Goal: Information Seeking & Learning: Check status

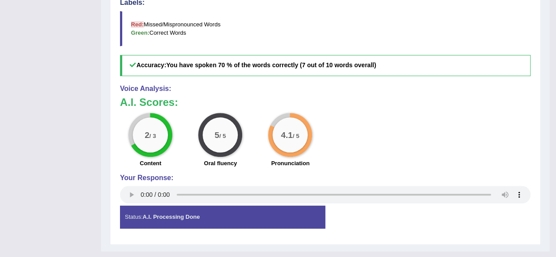
drag, startPoint x: 555, startPoint y: 175, endPoint x: 562, endPoint y: 66, distance: 109.7
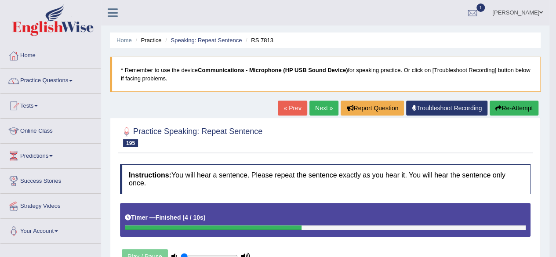
click at [319, 106] on link "Next »" at bounding box center [323, 108] width 29 height 15
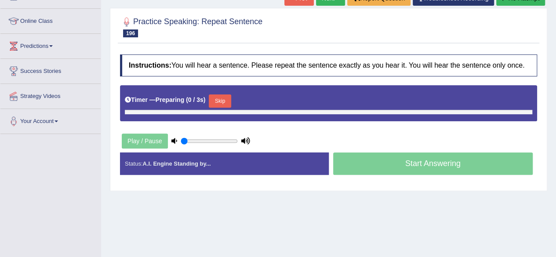
scroll to position [111, 0]
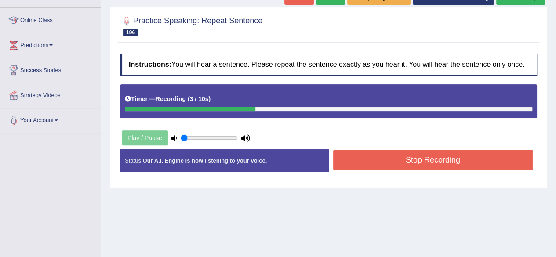
click at [357, 160] on button "Stop Recording" at bounding box center [433, 160] width 200 height 20
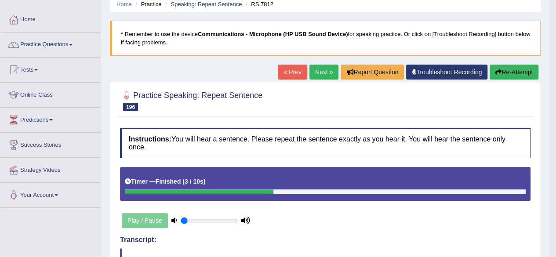
scroll to position [22, 0]
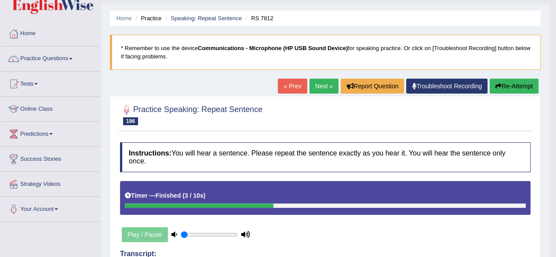
click at [502, 83] on button "Re-Attempt" at bounding box center [513, 86] width 49 height 15
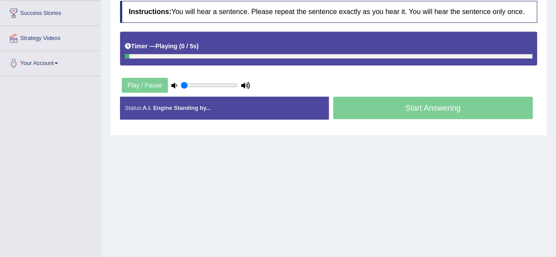
scroll to position [204, 0]
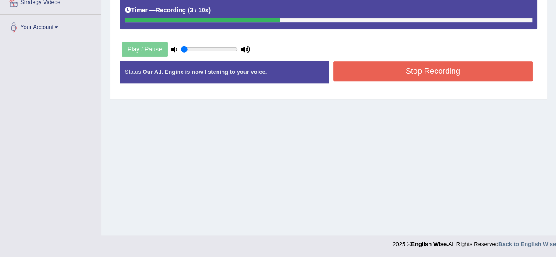
click at [373, 65] on button "Stop Recording" at bounding box center [433, 71] width 200 height 20
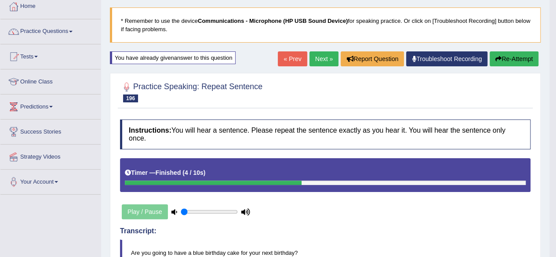
scroll to position [22, 0]
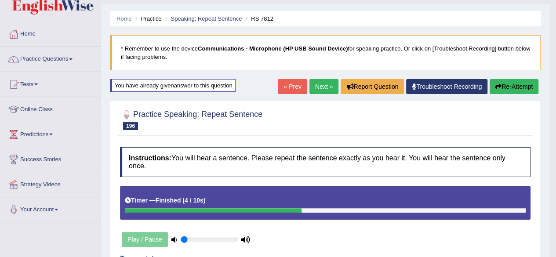
click at [319, 88] on link "Next »" at bounding box center [323, 86] width 29 height 15
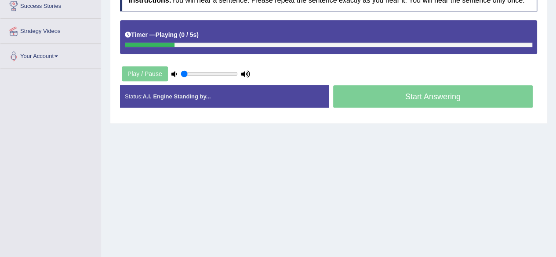
scroll to position [180, 0]
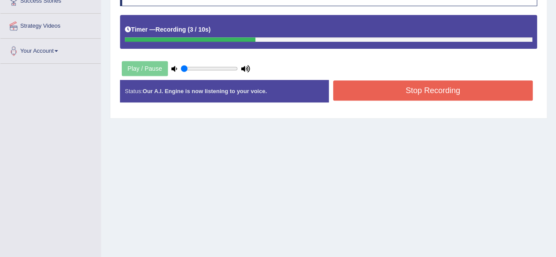
click at [367, 87] on button "Stop Recording" at bounding box center [433, 90] width 200 height 20
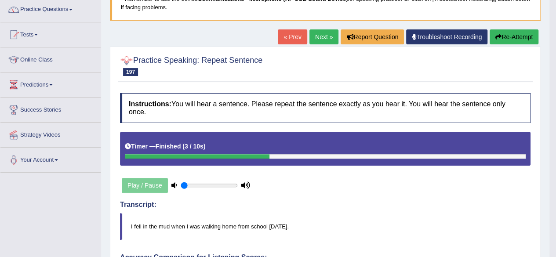
scroll to position [0, 0]
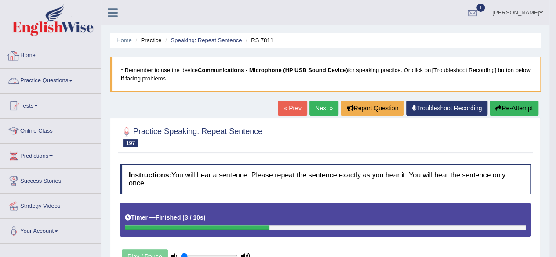
click at [46, 75] on link "Practice Questions" at bounding box center [50, 80] width 100 height 22
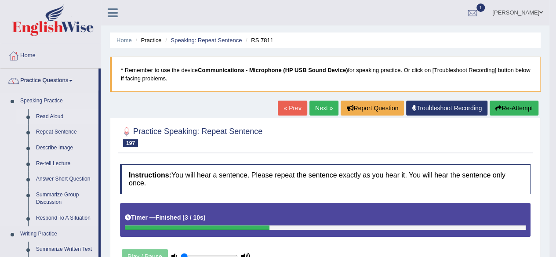
click at [41, 116] on link "Read Aloud" at bounding box center [65, 117] width 66 height 16
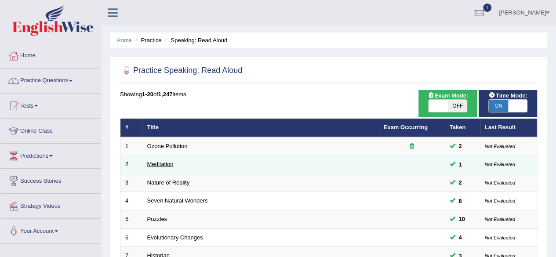
click at [162, 162] on link "Meditation" at bounding box center [160, 164] width 26 height 7
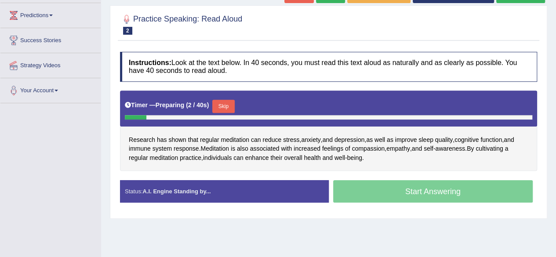
scroll to position [146, 0]
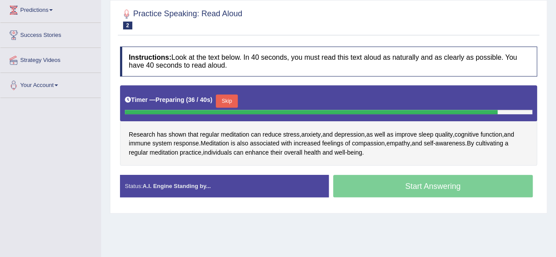
click at [242, 97] on div "Timer — Preparing ( 36 / 40s ) Skip" at bounding box center [328, 101] width 407 height 18
click at [238, 98] on button "Skip" at bounding box center [227, 100] width 22 height 13
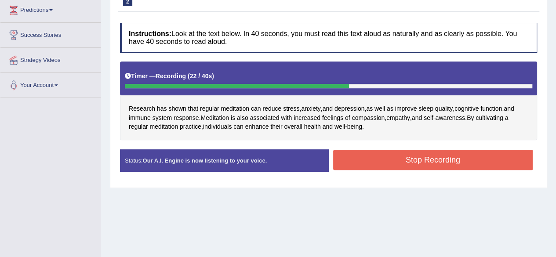
click at [361, 160] on button "Stop Recording" at bounding box center [433, 160] width 200 height 20
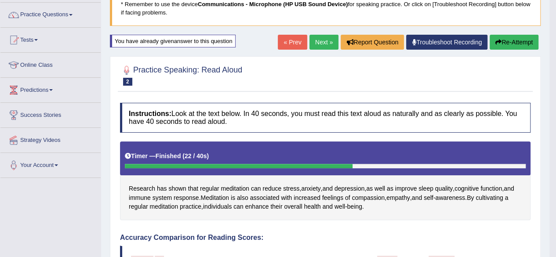
scroll to position [57, 0]
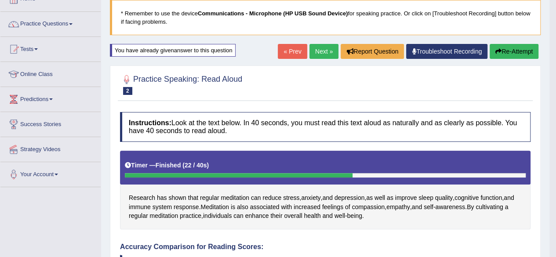
click at [512, 48] on button "Re-Attempt" at bounding box center [513, 51] width 49 height 15
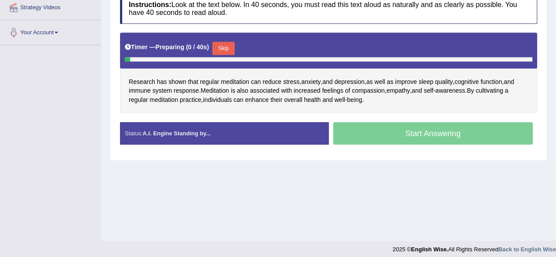
scroll to position [201, 0]
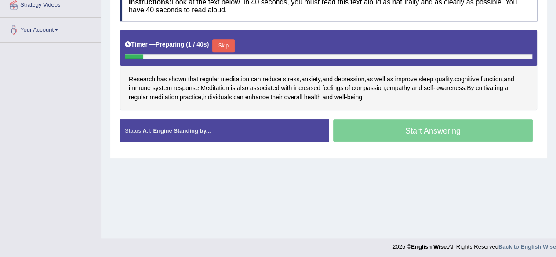
click at [234, 42] on button "Skip" at bounding box center [223, 45] width 22 height 13
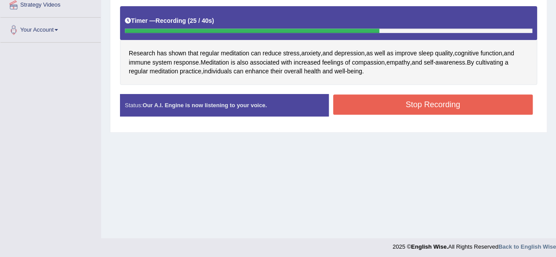
drag, startPoint x: 353, startPoint y: 99, endPoint x: 353, endPoint y: 94, distance: 5.3
click at [353, 96] on button "Stop Recording" at bounding box center [433, 104] width 200 height 20
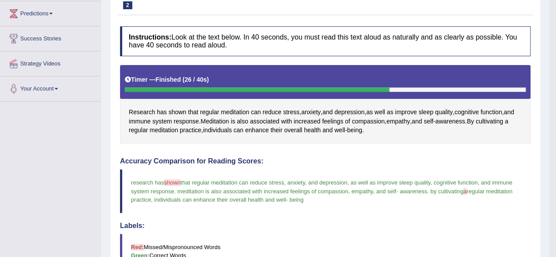
scroll to position [83, 0]
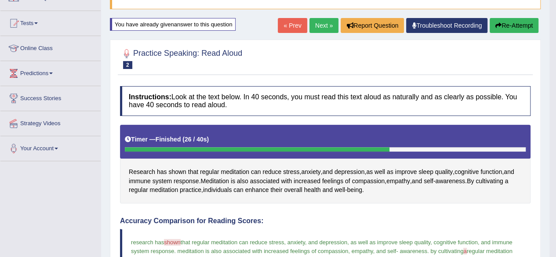
click at [315, 26] on link "Next »" at bounding box center [323, 25] width 29 height 15
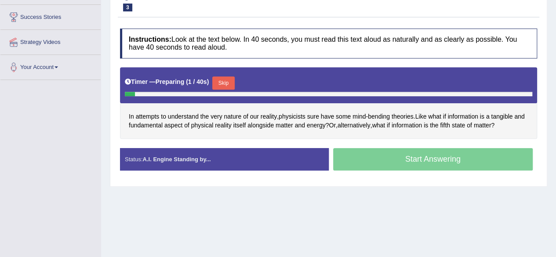
scroll to position [165, 0]
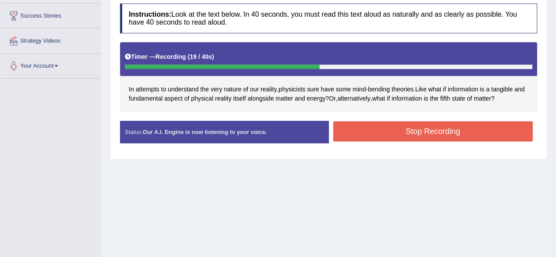
click at [406, 121] on button "Stop Recording" at bounding box center [433, 131] width 200 height 20
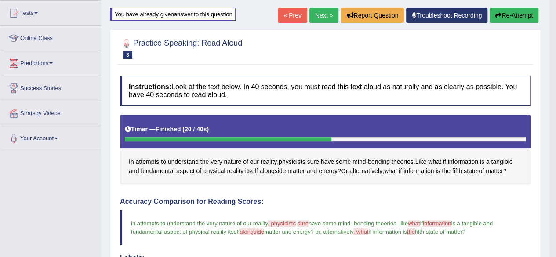
scroll to position [72, 0]
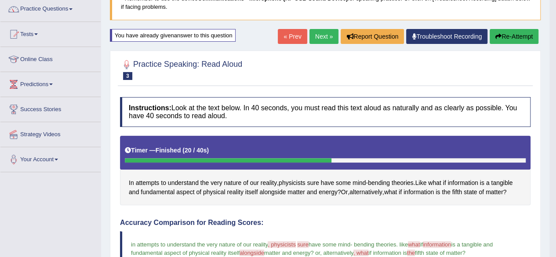
click at [518, 37] on button "Re-Attempt" at bounding box center [513, 36] width 49 height 15
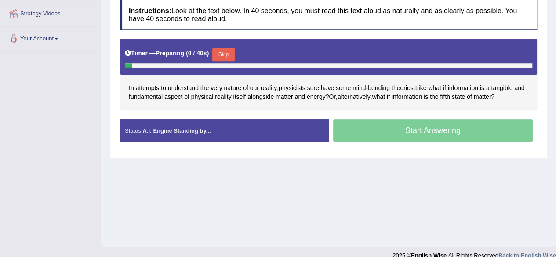
scroll to position [204, 0]
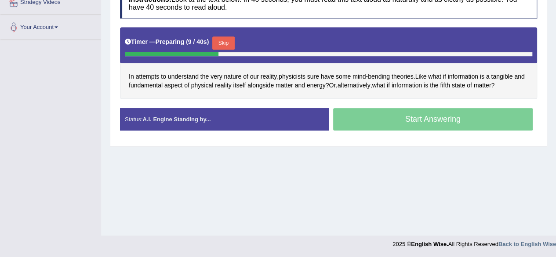
click at [230, 38] on button "Skip" at bounding box center [223, 42] width 22 height 13
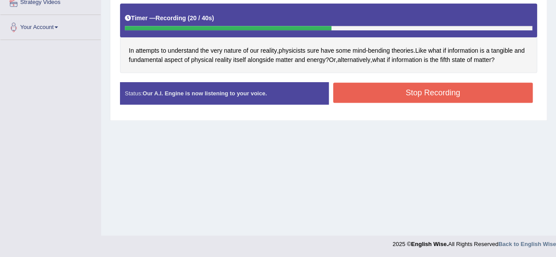
click at [423, 93] on button "Stop Recording" at bounding box center [433, 93] width 200 height 20
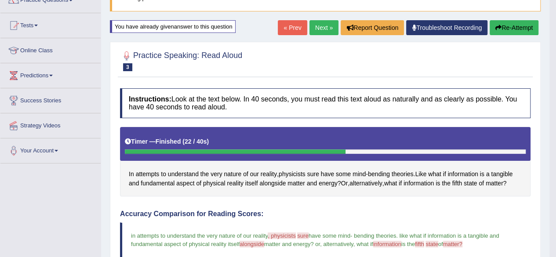
scroll to position [42, 0]
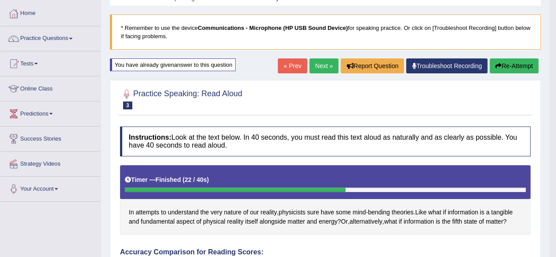
click at [323, 66] on link "Next »" at bounding box center [323, 65] width 29 height 15
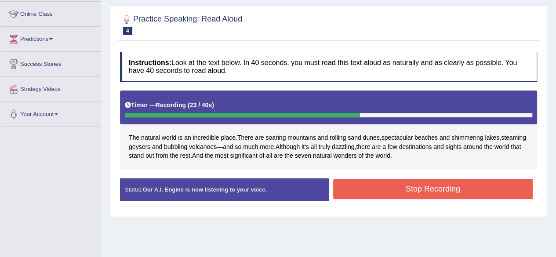
click at [451, 181] on button "Stop Recording" at bounding box center [433, 189] width 200 height 20
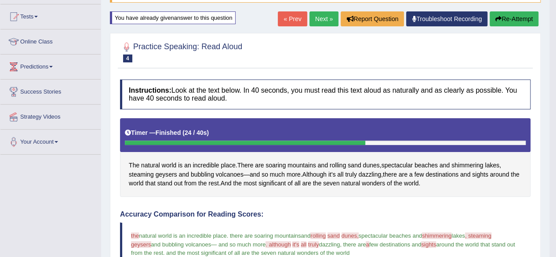
scroll to position [27, 0]
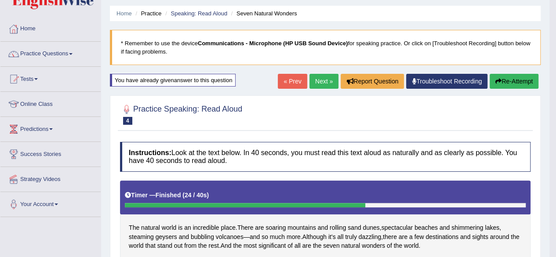
click at [328, 77] on link "Next »" at bounding box center [323, 81] width 29 height 15
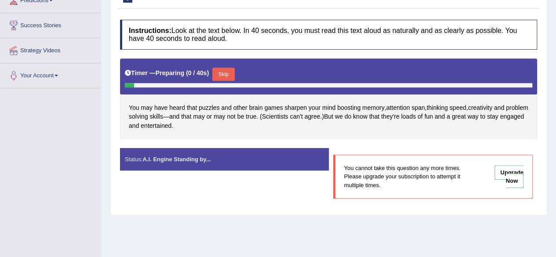
scroll to position [170, 0]
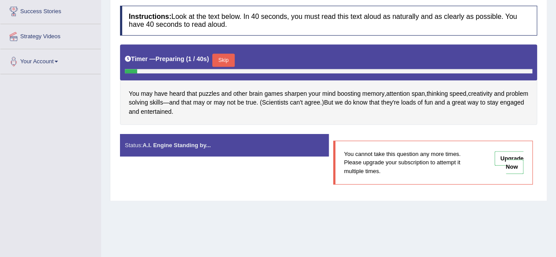
click at [226, 51] on div "Timer — Preparing ( 2 / 40s ) Skip" at bounding box center [328, 60] width 407 height 18
click at [222, 64] on button "Skip" at bounding box center [223, 60] width 22 height 13
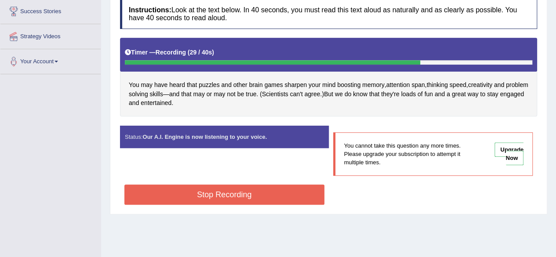
click at [266, 194] on button "Stop Recording" at bounding box center [224, 195] width 200 height 20
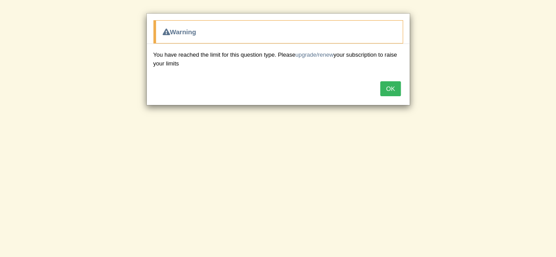
click at [390, 89] on button "OK" at bounding box center [390, 88] width 20 height 15
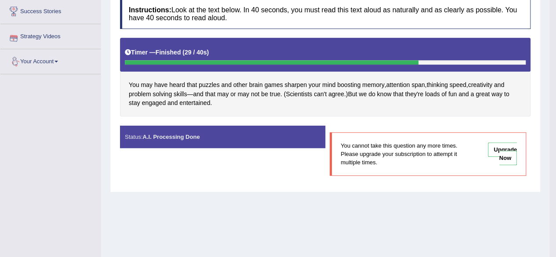
scroll to position [0, 0]
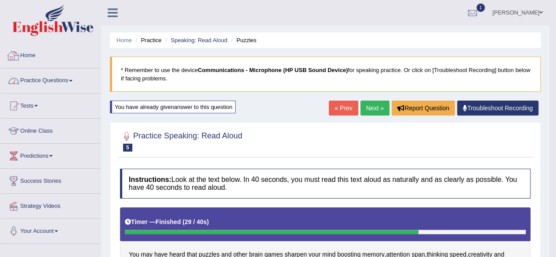
click at [31, 57] on link "Home" at bounding box center [50, 54] width 100 height 22
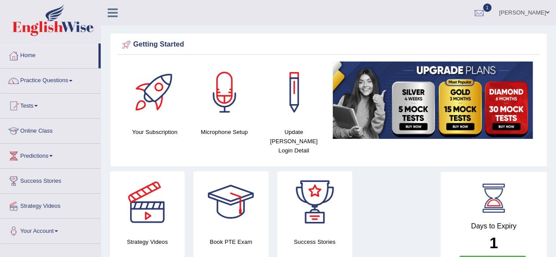
click at [492, 14] on link "1" at bounding box center [479, 11] width 26 height 23
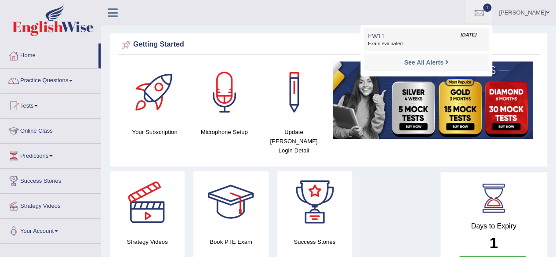
click at [419, 36] on link "EW11 Oct 10, 2025 Exam evaluated" at bounding box center [426, 39] width 121 height 18
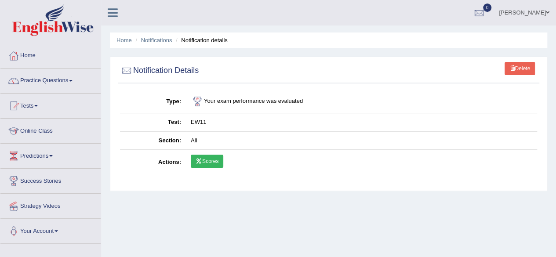
click at [205, 161] on link "Scores" at bounding box center [207, 161] width 33 height 13
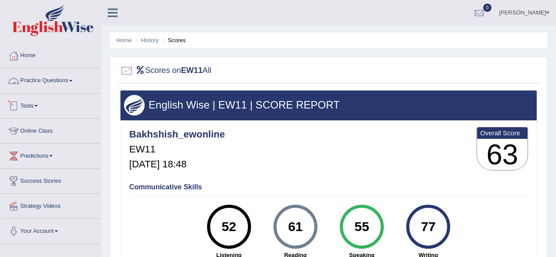
click at [43, 78] on link "Practice Questions" at bounding box center [50, 80] width 100 height 22
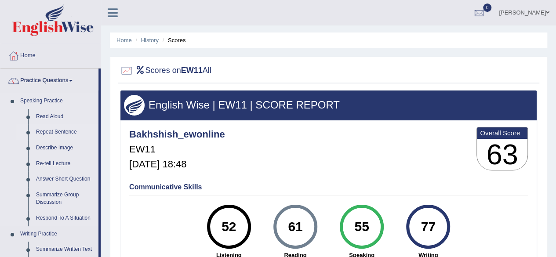
click at [60, 130] on link "Repeat Sentence" at bounding box center [65, 132] width 66 height 16
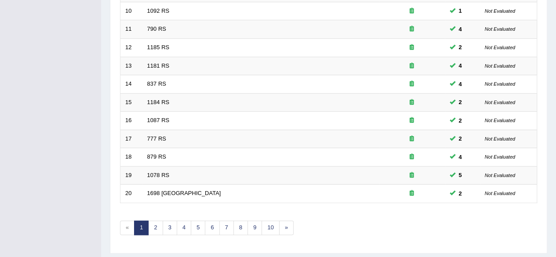
scroll to position [320, 0]
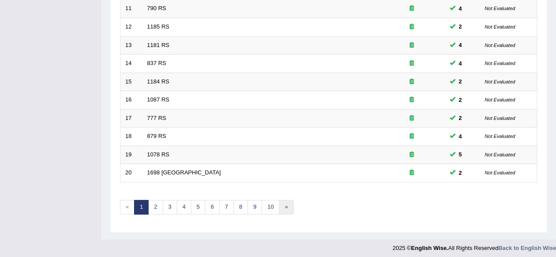
click at [284, 200] on link "»" at bounding box center [286, 207] width 14 height 14
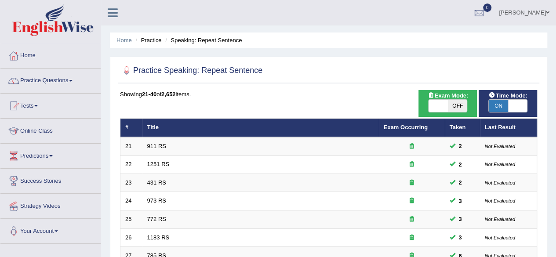
drag, startPoint x: 555, startPoint y: 90, endPoint x: 561, endPoint y: 147, distance: 57.0
click at [555, 147] on html "Toggle navigation Home Practice Questions Speaking Practice Read Aloud Repeat S…" at bounding box center [278, 128] width 556 height 257
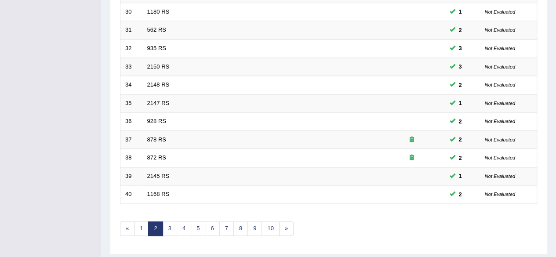
scroll to position [320, 0]
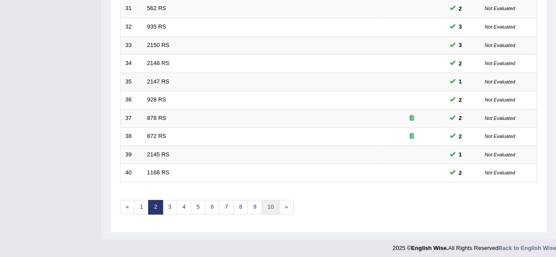
click at [267, 203] on link "10" at bounding box center [270, 207] width 18 height 14
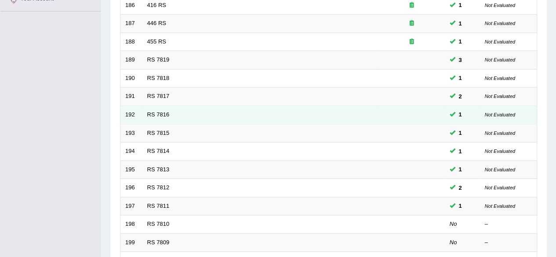
scroll to position [230, 0]
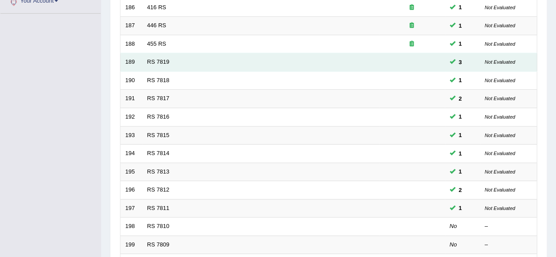
click at [158, 63] on td "RS 7819" at bounding box center [260, 62] width 236 height 18
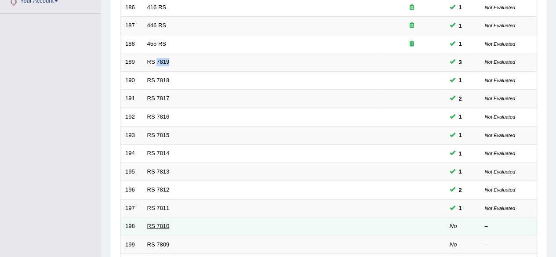
click at [166, 223] on link "RS 7810" at bounding box center [158, 226] width 22 height 7
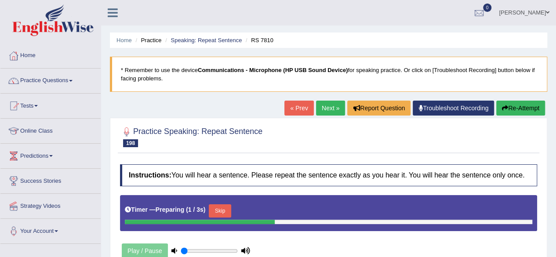
click at [214, 207] on button "Skip" at bounding box center [220, 210] width 22 height 13
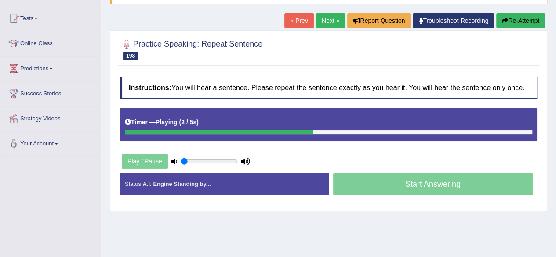
scroll to position [93, 0]
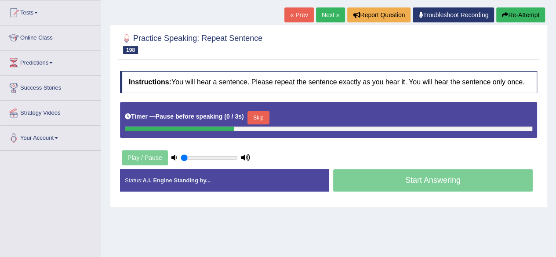
click at [269, 117] on button "Skip" at bounding box center [258, 117] width 22 height 13
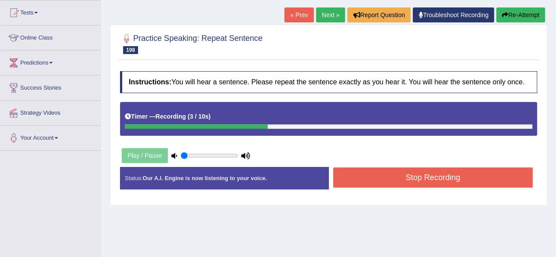
click at [384, 176] on button "Stop Recording" at bounding box center [433, 177] width 200 height 20
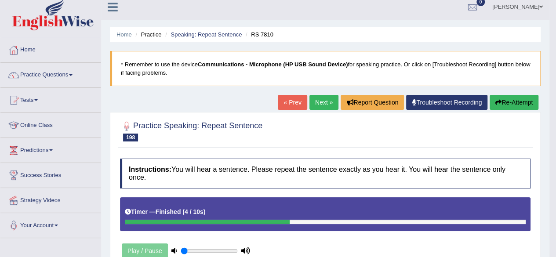
scroll to position [0, 0]
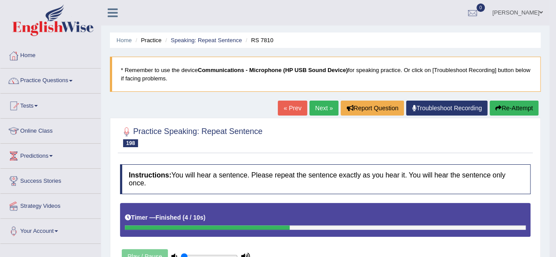
click at [516, 106] on button "Re-Attempt" at bounding box center [513, 108] width 49 height 15
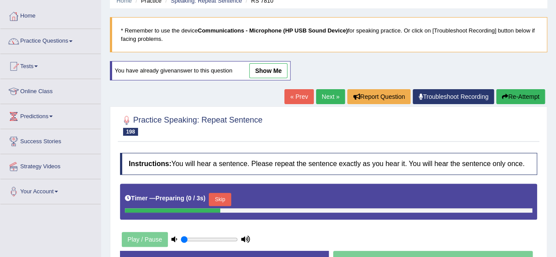
scroll to position [116, 0]
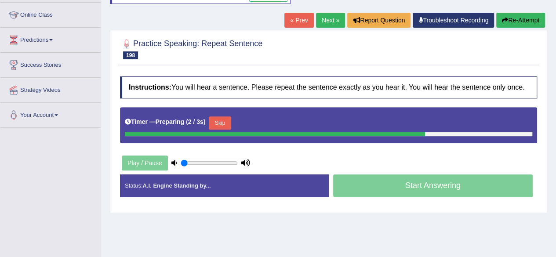
click at [229, 120] on button "Skip" at bounding box center [220, 122] width 22 height 13
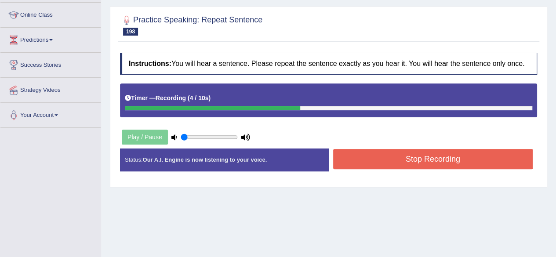
click at [388, 165] on button "Stop Recording" at bounding box center [433, 159] width 200 height 20
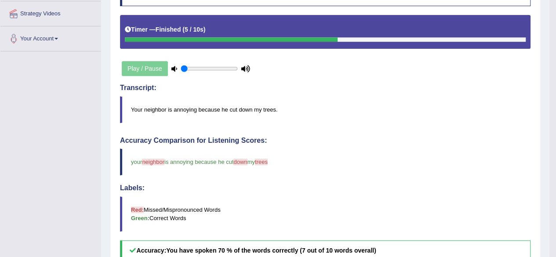
scroll to position [48, 0]
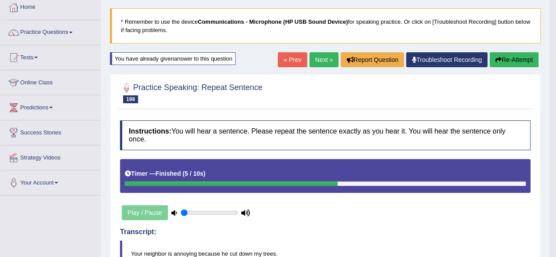
click at [305, 57] on div "« Prev Next » Report Question Troubleshoot Recording Re-Attempt" at bounding box center [409, 60] width 263 height 17
click at [319, 63] on link "Next »" at bounding box center [323, 59] width 29 height 15
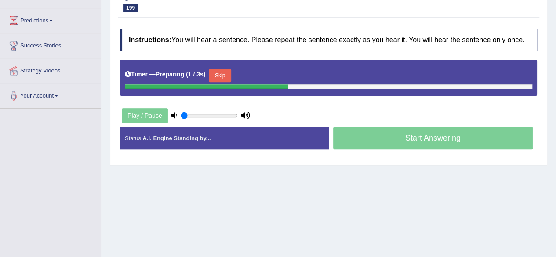
scroll to position [145, 0]
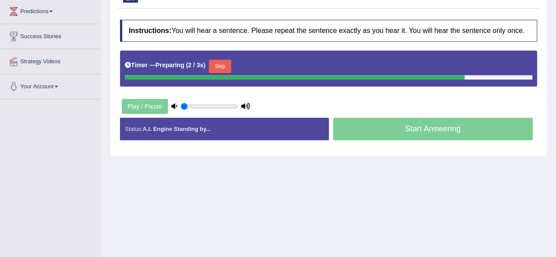
click at [228, 66] on button "Skip" at bounding box center [220, 66] width 22 height 13
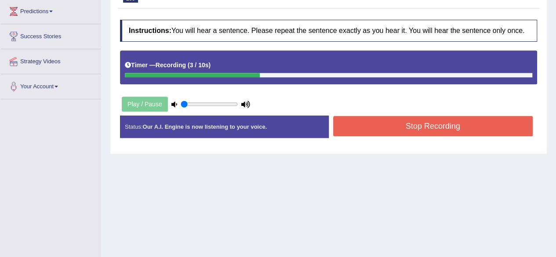
click at [402, 123] on button "Stop Recording" at bounding box center [433, 126] width 200 height 20
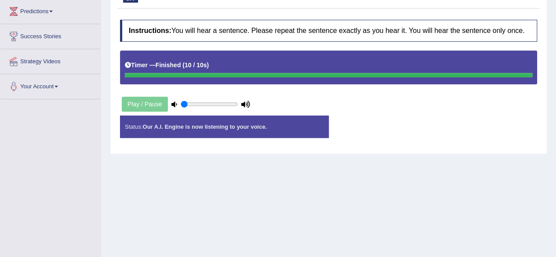
scroll to position [8, 0]
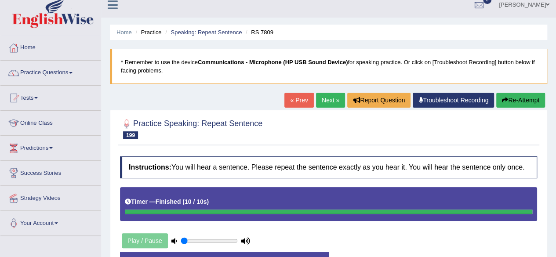
click at [524, 103] on button "Re-Attempt" at bounding box center [520, 100] width 49 height 15
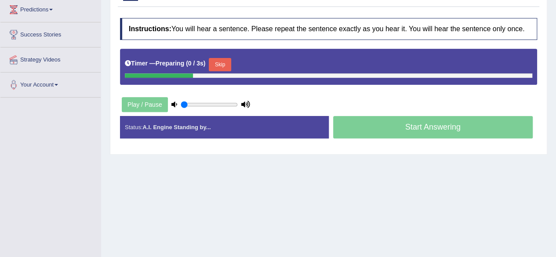
scroll to position [149, 0]
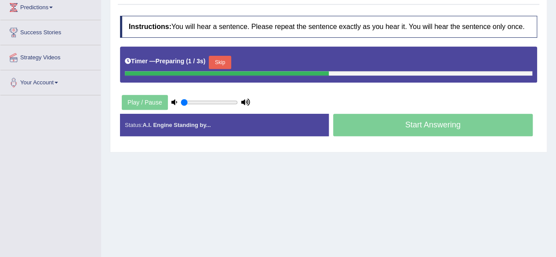
click at [221, 62] on button "Skip" at bounding box center [220, 62] width 22 height 13
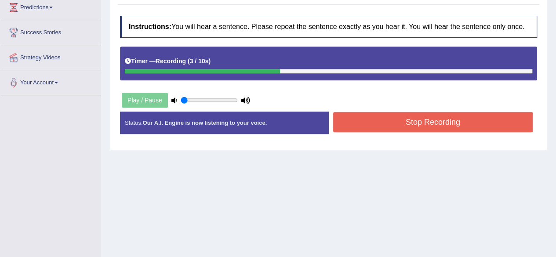
click at [370, 129] on button "Stop Recording" at bounding box center [433, 122] width 200 height 20
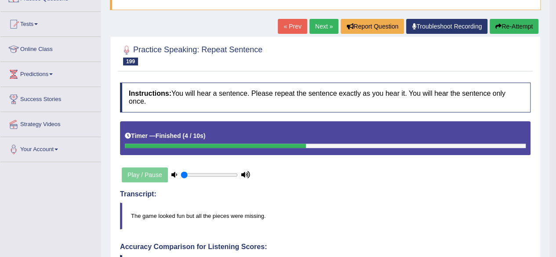
scroll to position [79, 0]
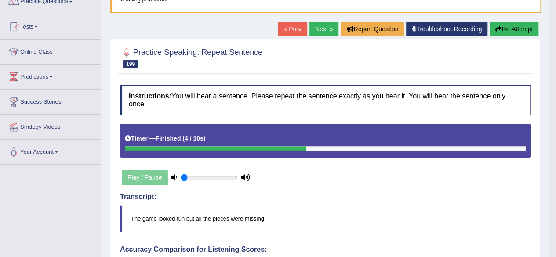
click at [516, 24] on button "Re-Attempt" at bounding box center [513, 29] width 49 height 15
click at [517, 25] on button "Re-Attempt" at bounding box center [513, 29] width 49 height 15
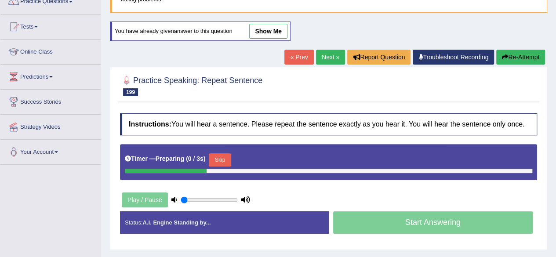
click at [229, 154] on button "Skip" at bounding box center [220, 159] width 22 height 13
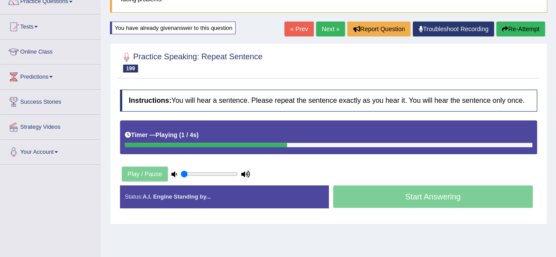
click at [316, 24] on link "Next »" at bounding box center [330, 29] width 29 height 15
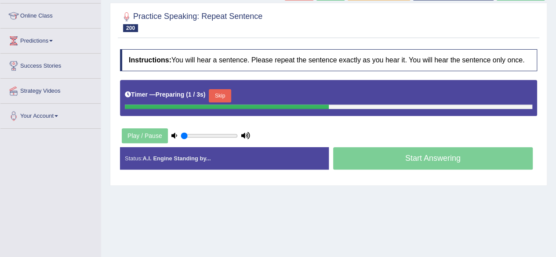
scroll to position [119, 0]
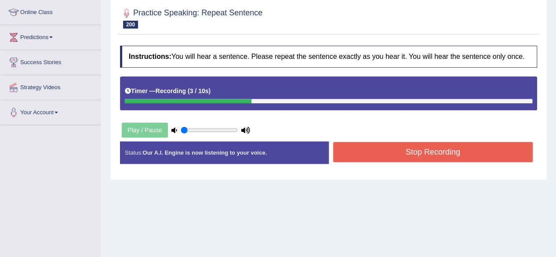
click at [394, 142] on button "Stop Recording" at bounding box center [433, 152] width 200 height 20
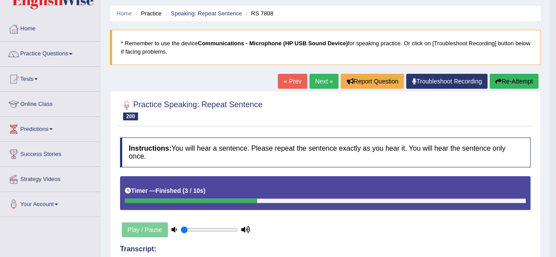
scroll to position [25, 0]
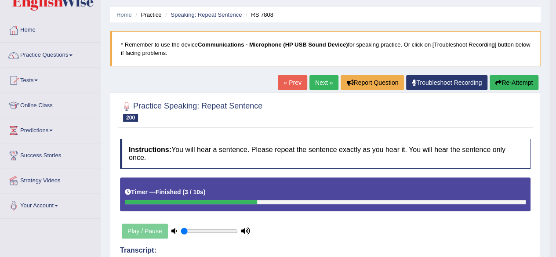
click at [522, 83] on button "Re-Attempt" at bounding box center [513, 82] width 49 height 15
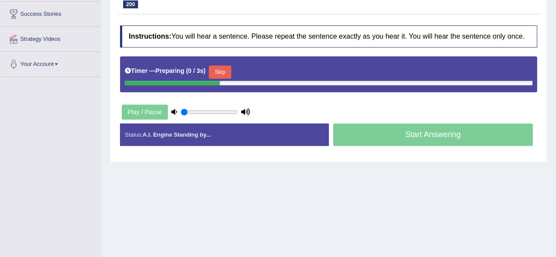
scroll to position [168, 0]
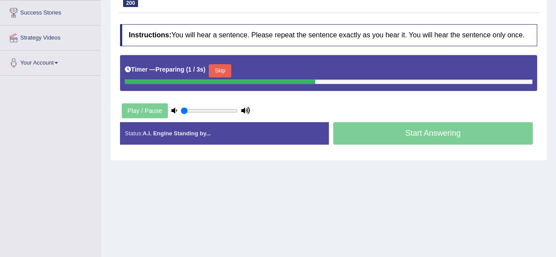
click at [229, 64] on button "Skip" at bounding box center [220, 70] width 22 height 13
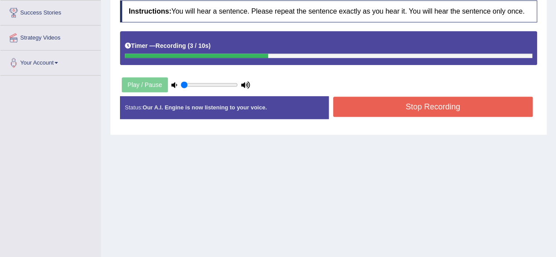
click at [391, 112] on button "Stop Recording" at bounding box center [433, 107] width 200 height 20
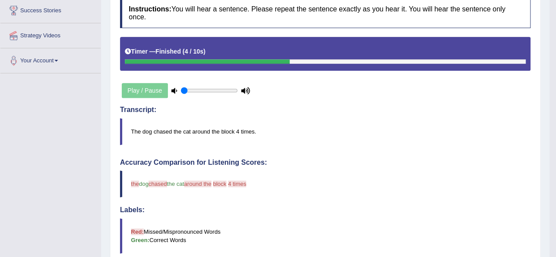
scroll to position [0, 0]
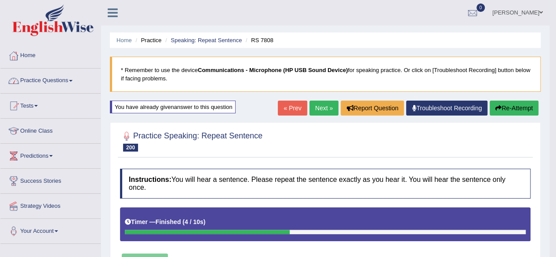
click at [33, 79] on link "Practice Questions" at bounding box center [50, 80] width 100 height 22
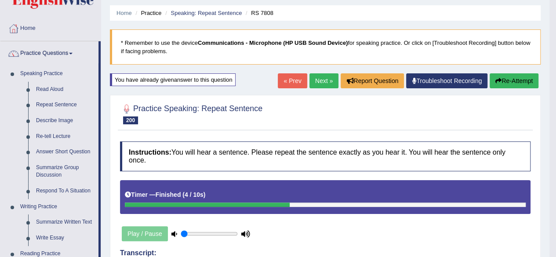
scroll to position [24, 0]
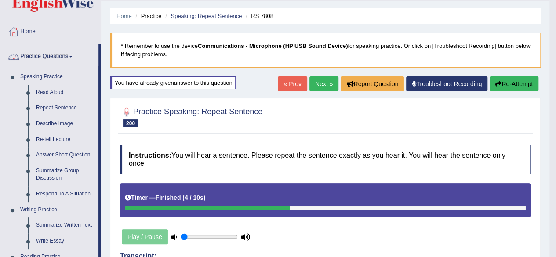
click at [59, 58] on link "Practice Questions" at bounding box center [49, 55] width 98 height 22
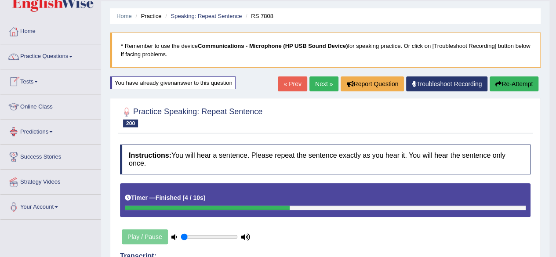
click at [31, 84] on link "Tests" at bounding box center [50, 80] width 100 height 22
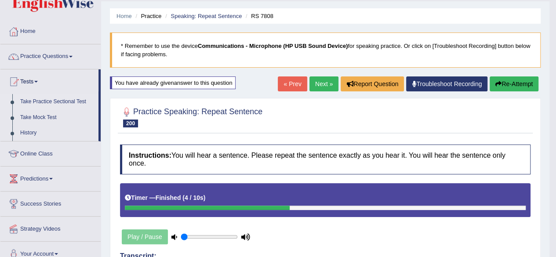
click at [41, 103] on link "Take Practice Sectional Test" at bounding box center [57, 102] width 82 height 16
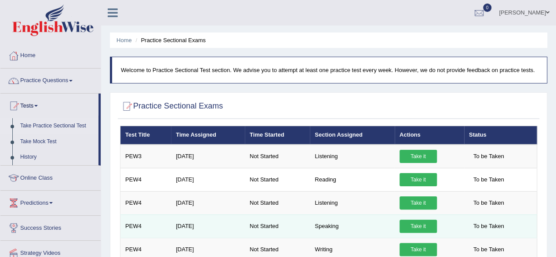
click at [418, 225] on link "Take it" at bounding box center [417, 226] width 37 height 13
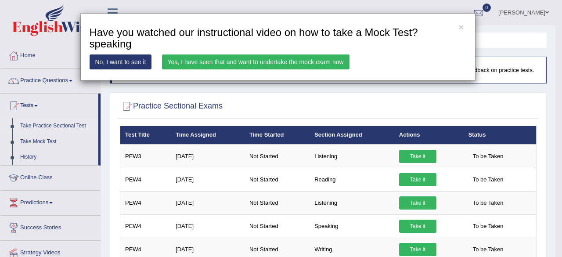
click at [280, 54] on link "Yes, I have seen that and want to undertake the mock exam now" at bounding box center [256, 61] width 188 height 15
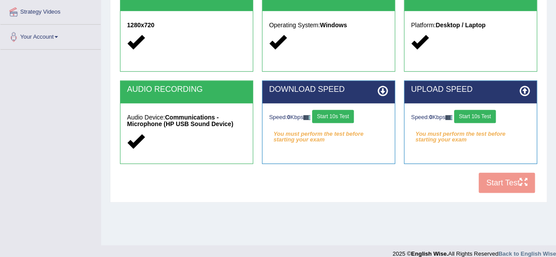
scroll to position [196, 0]
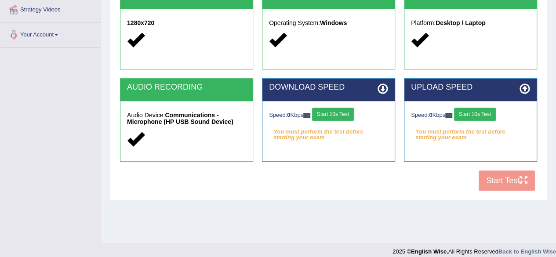
click at [350, 115] on button "Start 10s Test" at bounding box center [333, 114] width 42 height 13
click at [484, 113] on button "Start 10s Test" at bounding box center [475, 114] width 42 height 13
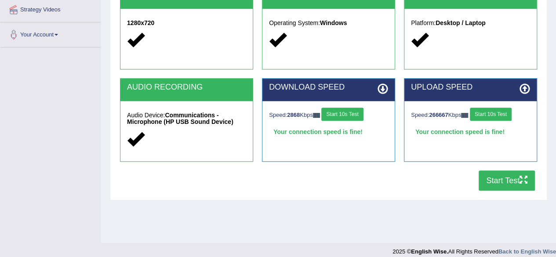
click at [359, 111] on button "Start 10s Test" at bounding box center [342, 114] width 42 height 13
click at [493, 115] on div "Speed: 266667 Kbps Start 10s Test" at bounding box center [470, 115] width 119 height 15
click at [489, 177] on button "Start Test" at bounding box center [506, 180] width 56 height 20
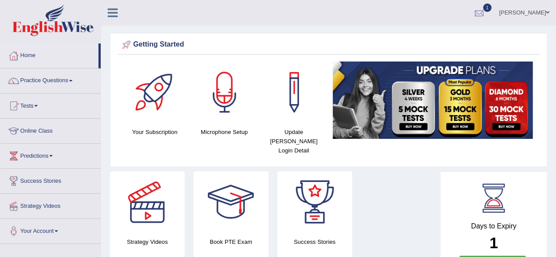
click at [481, 15] on div at bounding box center [478, 13] width 13 height 13
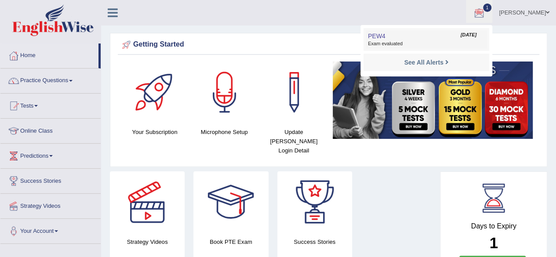
click at [387, 42] on span "Exam evaluated" at bounding box center [426, 43] width 117 height 7
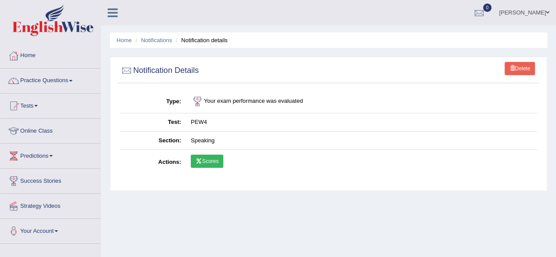
click at [210, 164] on link "Scores" at bounding box center [207, 161] width 33 height 13
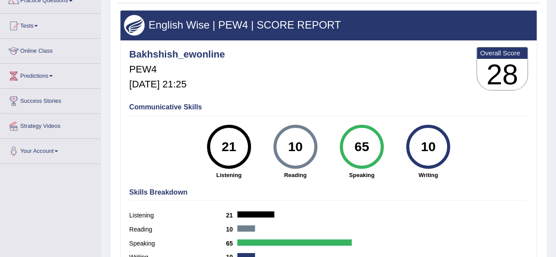
scroll to position [84, 0]
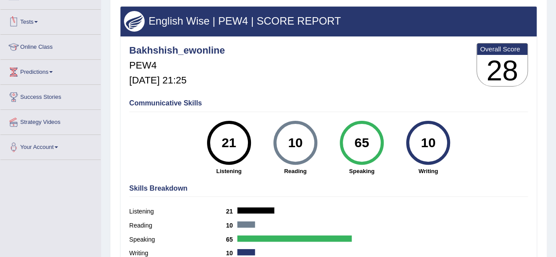
click at [35, 20] on link "Tests" at bounding box center [50, 21] width 100 height 22
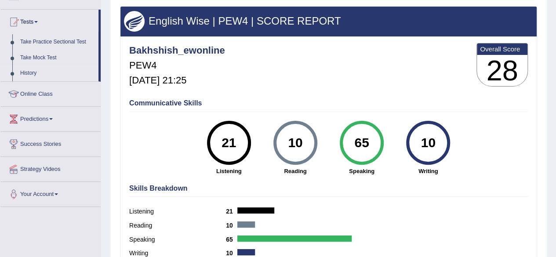
click at [33, 74] on link "History" at bounding box center [57, 73] width 82 height 16
click at [30, 72] on link "History" at bounding box center [57, 73] width 82 height 16
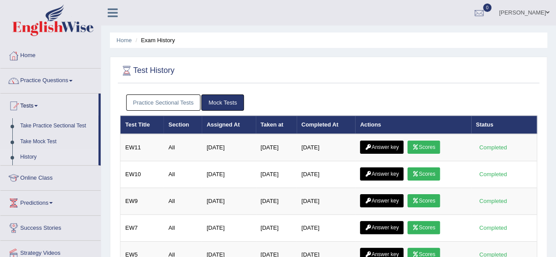
click at [178, 105] on link "Practice Sectional Tests" at bounding box center [163, 102] width 75 height 16
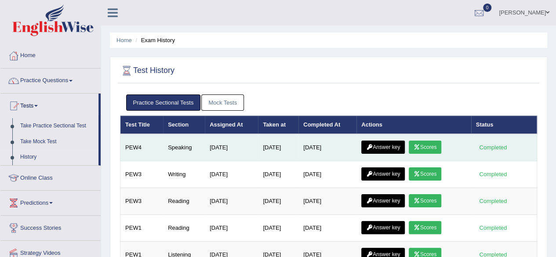
click at [382, 143] on link "Answer key" at bounding box center [382, 147] width 43 height 13
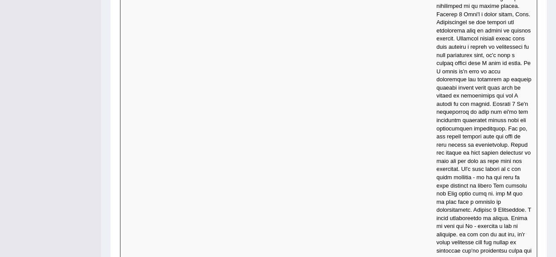
scroll to position [3567, 0]
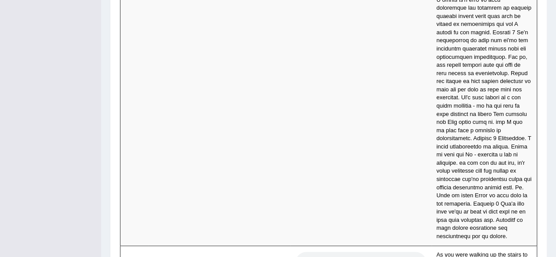
drag, startPoint x: 555, startPoint y: 228, endPoint x: 556, endPoint y: 239, distance: 10.6
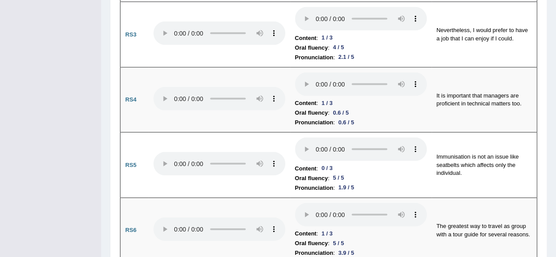
scroll to position [0, 0]
